Goal: Task Accomplishment & Management: Use online tool/utility

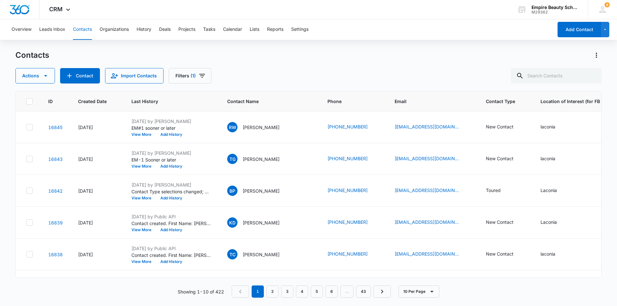
scroll to position [64, 0]
click at [201, 76] on icon "Filters" at bounding box center [202, 76] width 6 height 4
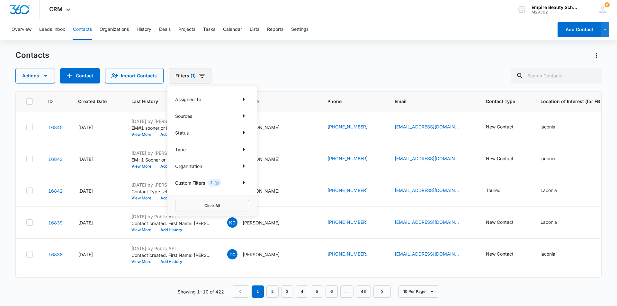
click at [201, 76] on icon "Filters" at bounding box center [202, 76] width 6 height 4
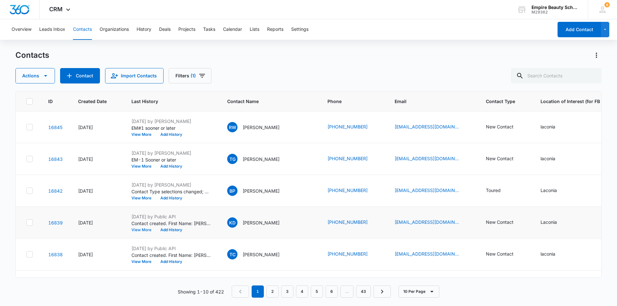
click at [144, 230] on button "View More" at bounding box center [144, 230] width 24 height 4
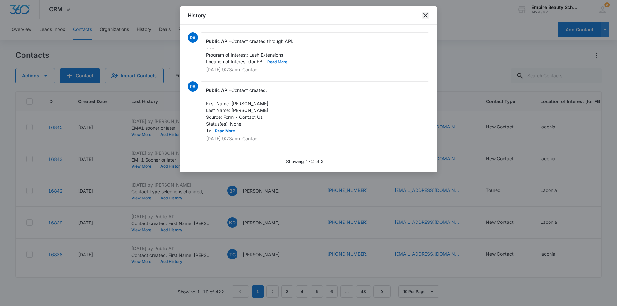
click at [423, 15] on icon "close" at bounding box center [426, 16] width 8 height 8
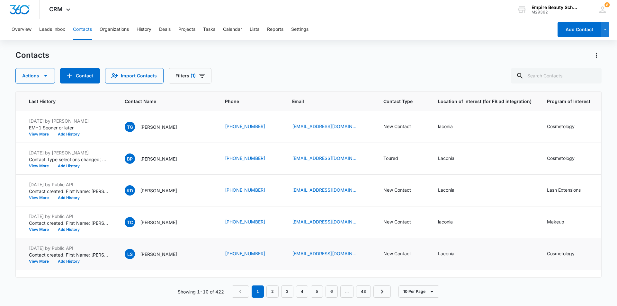
scroll to position [0, 103]
